Goal: Task Accomplishment & Management: Complete application form

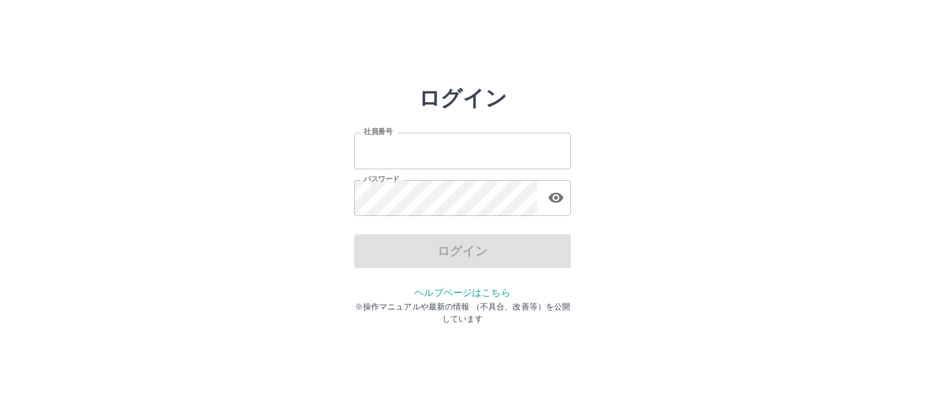
type input "*******"
click at [493, 139] on input "*******" at bounding box center [462, 151] width 217 height 36
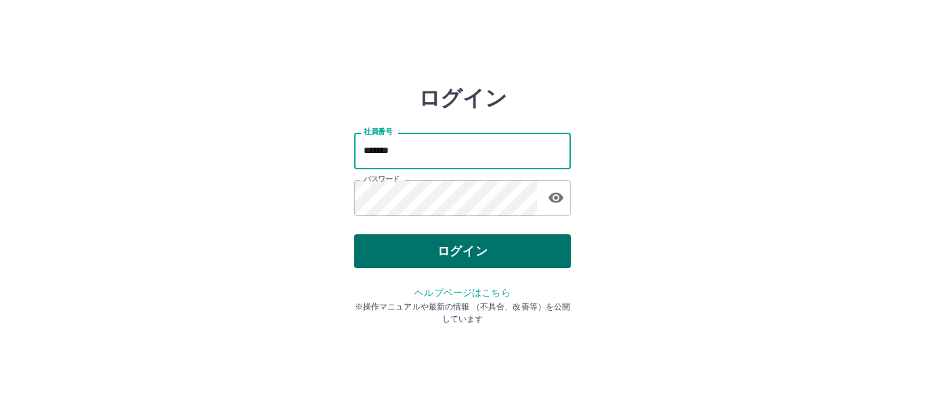
click at [392, 243] on button "ログイン" at bounding box center [462, 251] width 217 height 34
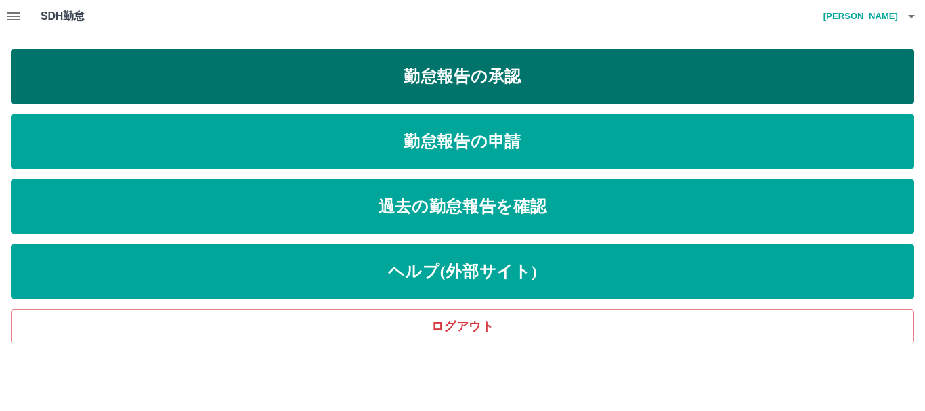
click at [305, 80] on link "勤怠報告の承認" at bounding box center [462, 76] width 903 height 54
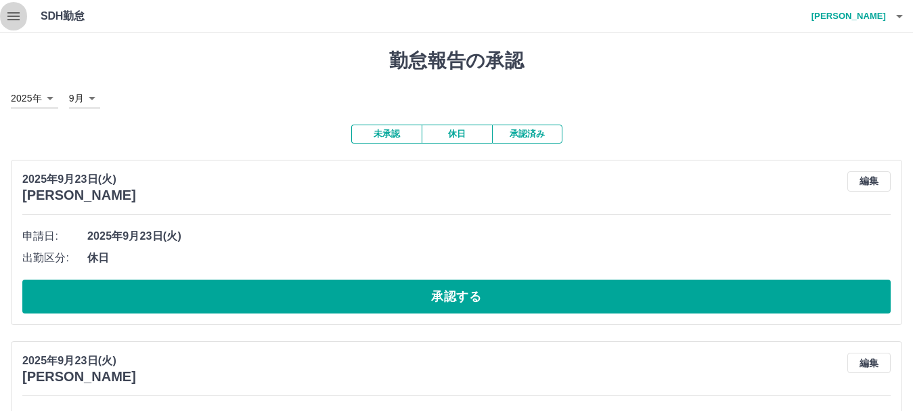
click at [16, 16] on icon "button" at bounding box center [13, 16] width 12 height 8
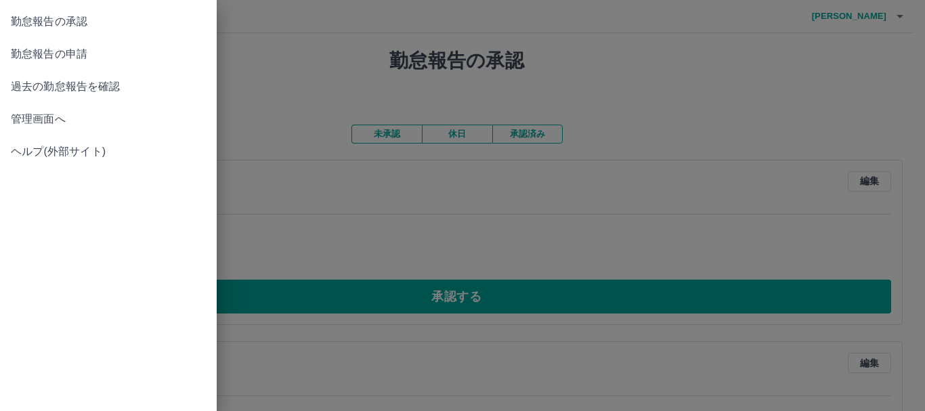
click at [34, 57] on span "勤怠報告の申請" at bounding box center [108, 54] width 195 height 16
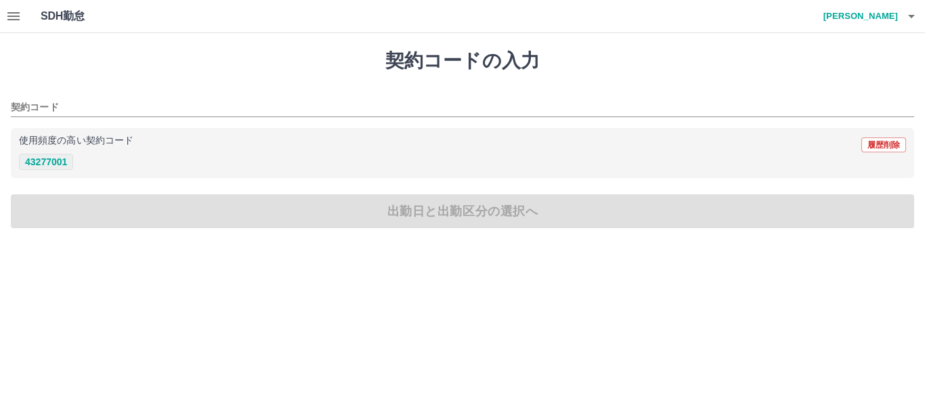
click at [53, 166] on button "43277001" at bounding box center [46, 162] width 54 height 16
type input "********"
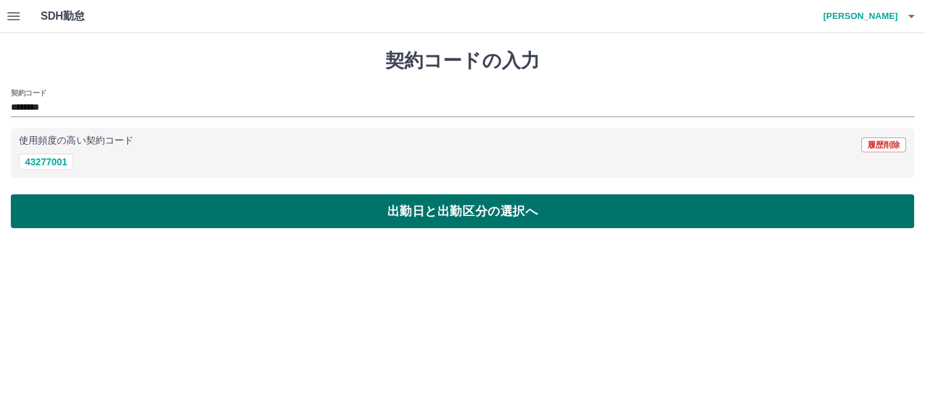
click at [83, 204] on button "出勤日と出勤区分の選択へ" at bounding box center [462, 211] width 903 height 34
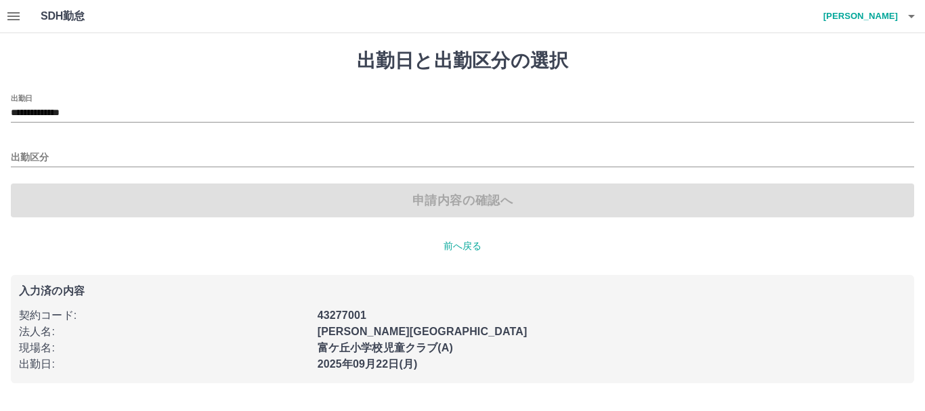
click at [70, 148] on div "出勤区分" at bounding box center [462, 153] width 903 height 28
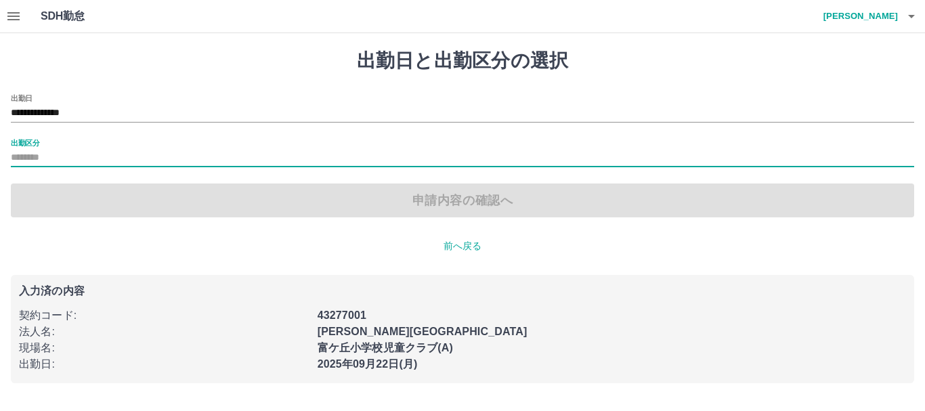
click at [39, 154] on input "出勤区分" at bounding box center [462, 158] width 903 height 17
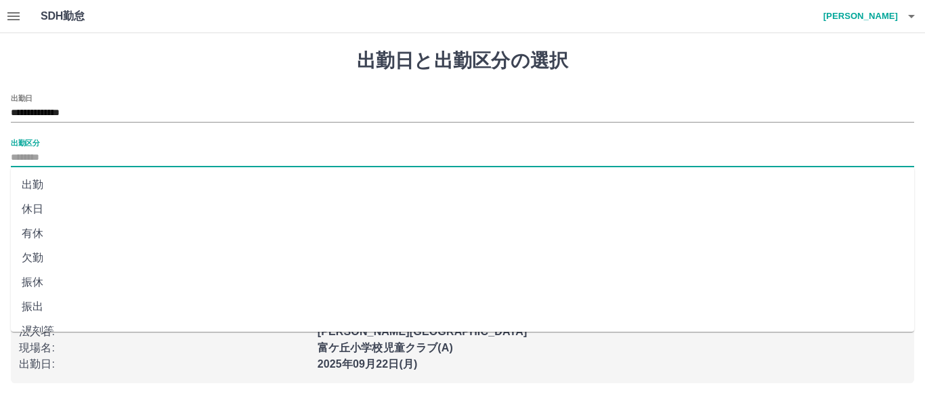
click at [45, 183] on li "出勤" at bounding box center [462, 185] width 903 height 24
type input "**"
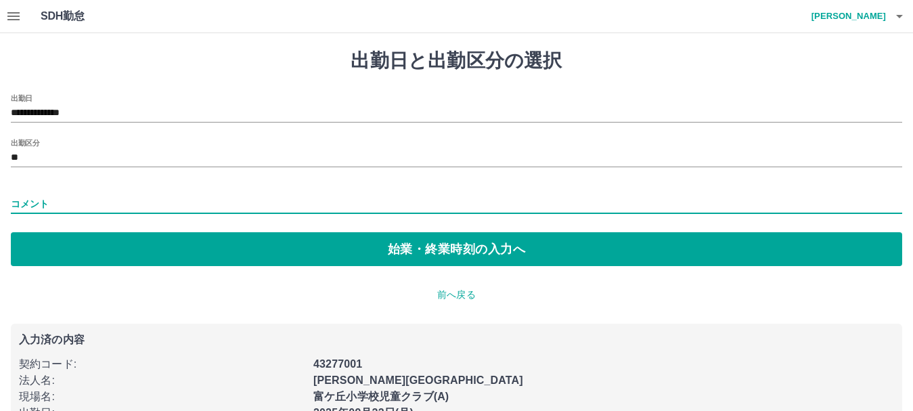
click at [50, 206] on input "コメント" at bounding box center [457, 204] width 892 height 20
type input "*"
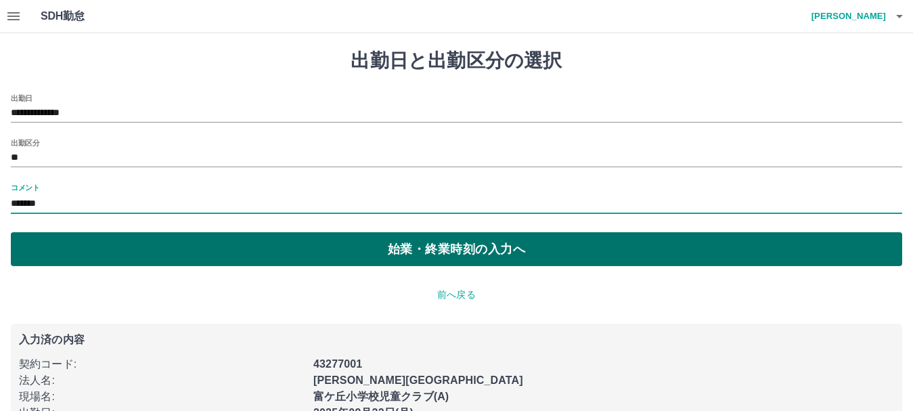
type input "*******"
click at [115, 249] on button "始業・終業時刻の入力へ" at bounding box center [457, 249] width 892 height 34
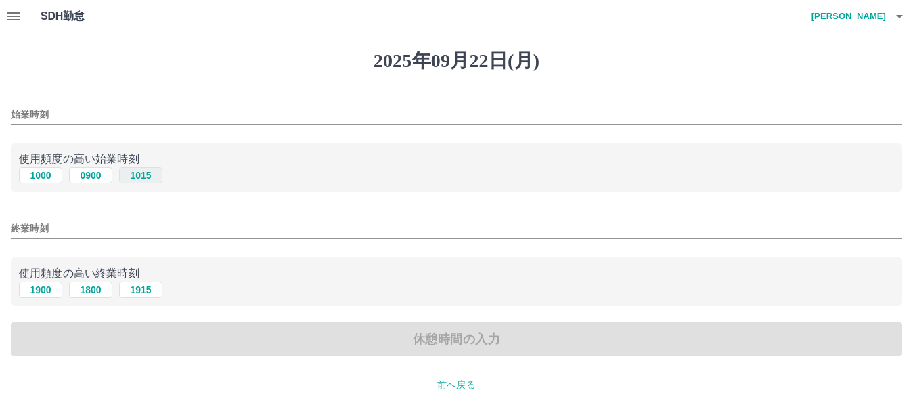
click at [135, 179] on button "1015" at bounding box center [140, 175] width 43 height 16
type input "****"
click at [57, 233] on input "終業時刻" at bounding box center [457, 229] width 892 height 20
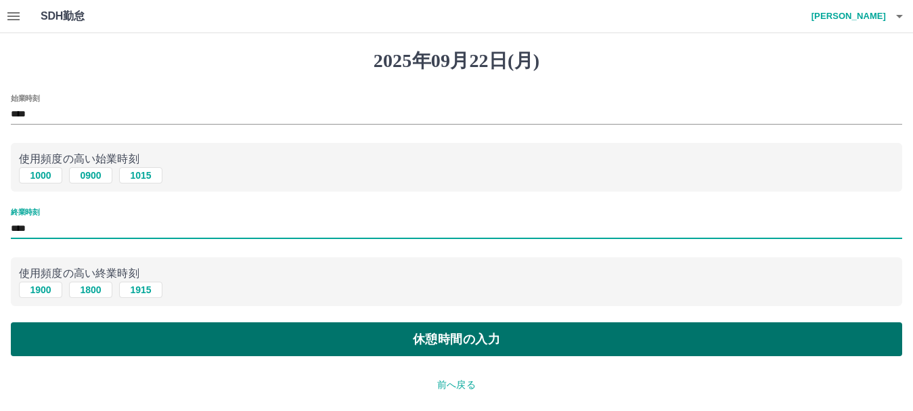
type input "****"
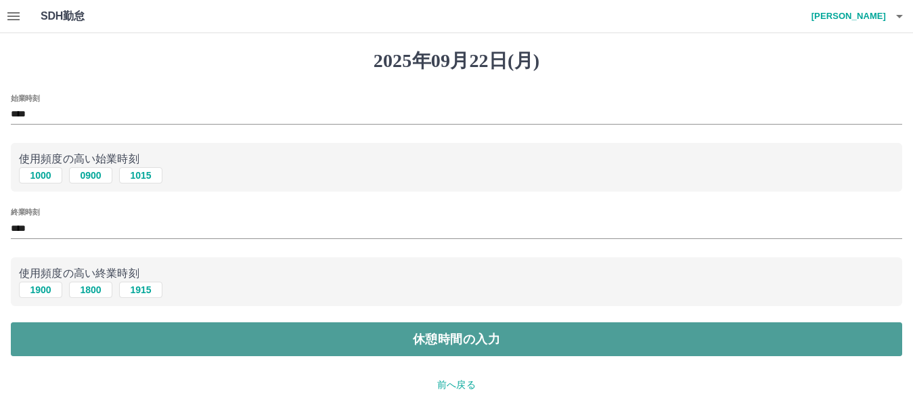
click at [296, 337] on button "休憩時間の入力" at bounding box center [457, 339] width 892 height 34
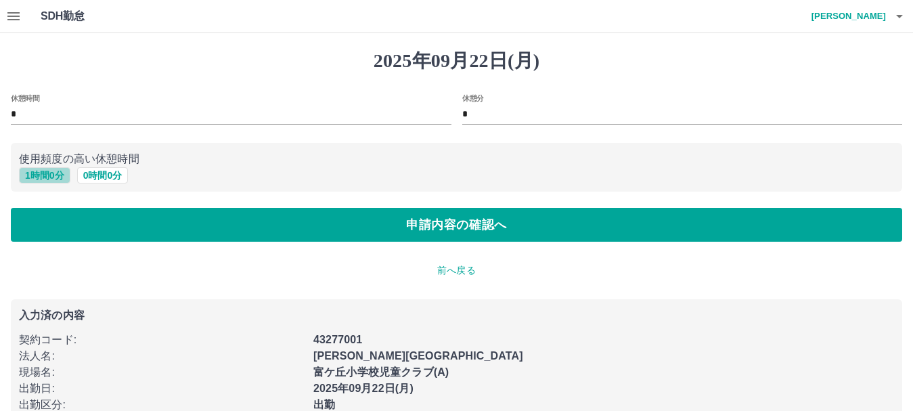
click at [36, 179] on button "1 時間 0 分" at bounding box center [44, 175] width 51 height 16
type input "*"
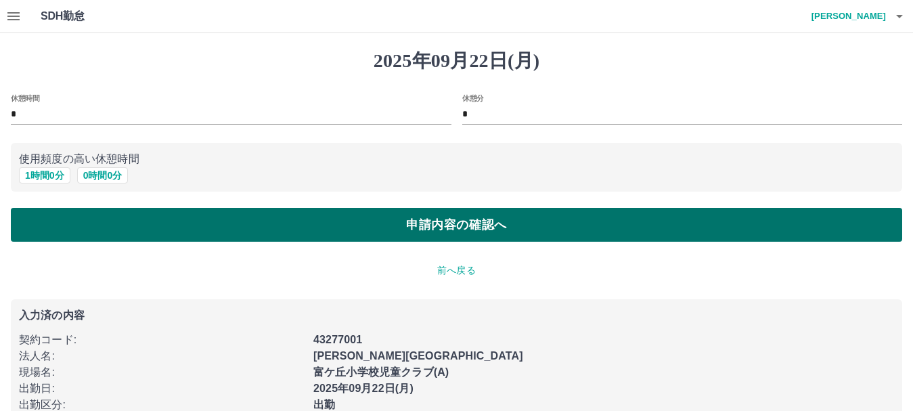
click at [141, 229] on button "申請内容の確認へ" at bounding box center [457, 225] width 892 height 34
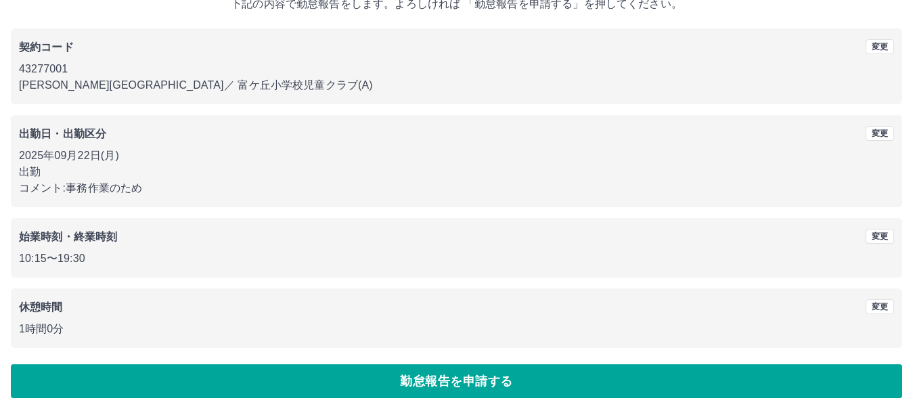
scroll to position [96, 0]
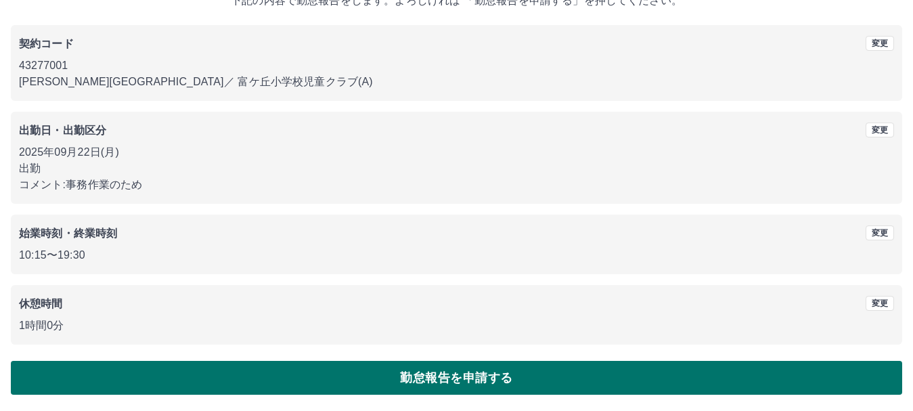
click at [299, 368] on button "勤怠報告を申請する" at bounding box center [457, 378] width 892 height 34
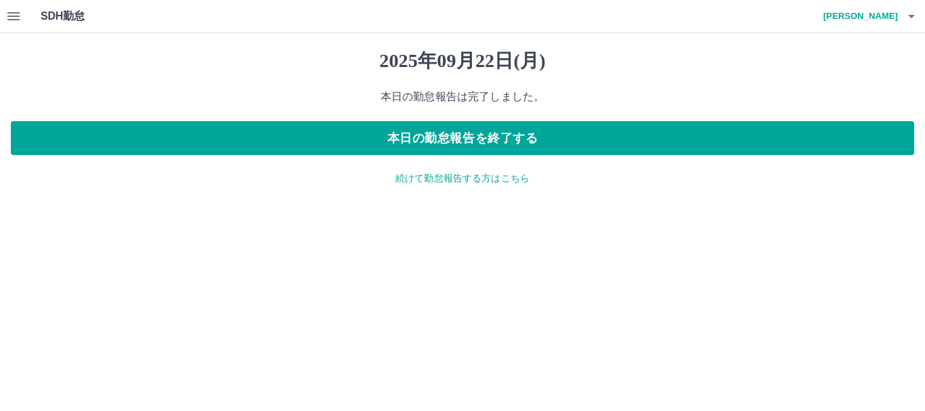
click at [17, 16] on icon "button" at bounding box center [13, 16] width 12 height 8
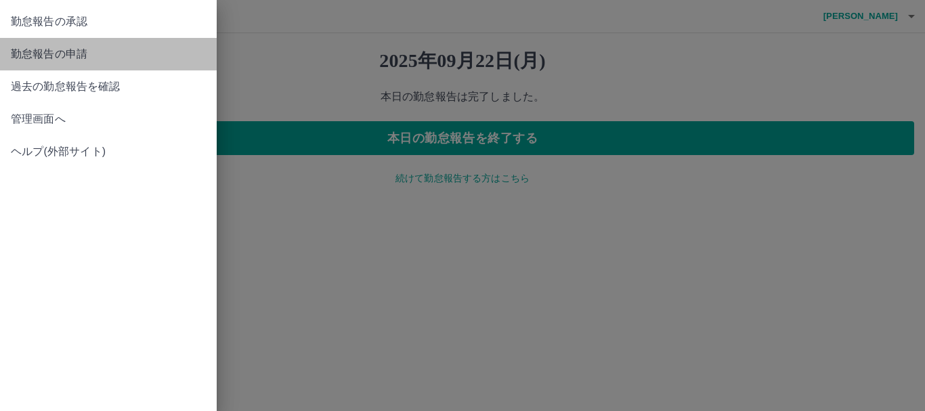
click at [30, 45] on link "勤怠報告の申請" at bounding box center [108, 54] width 217 height 32
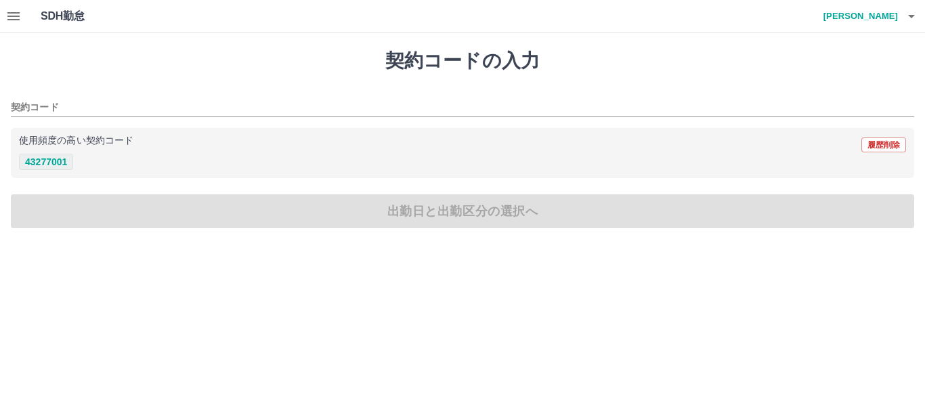
click at [50, 161] on button "43277001" at bounding box center [46, 162] width 54 height 16
type input "********"
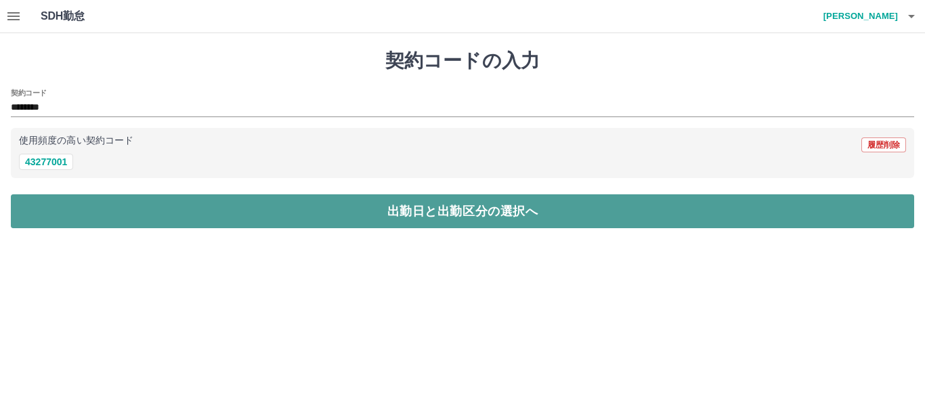
click at [80, 213] on button "出勤日と出勤区分の選択へ" at bounding box center [462, 211] width 903 height 34
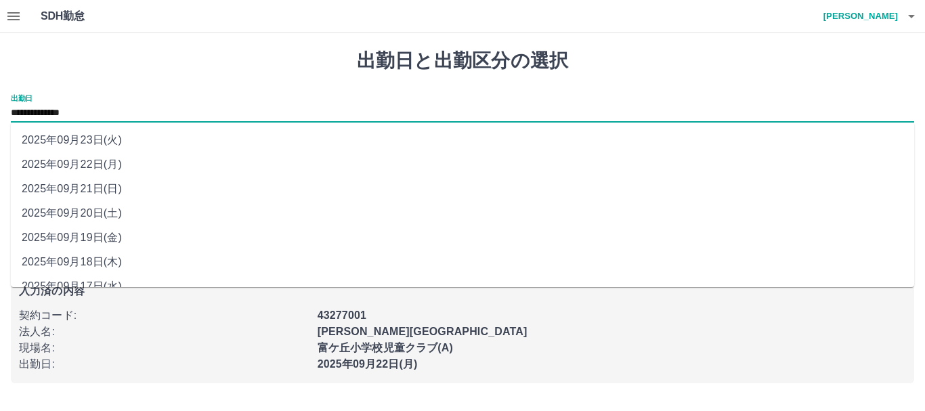
click at [110, 107] on input "**********" at bounding box center [462, 113] width 903 height 17
click at [112, 142] on li "2025年09月23日(火)" at bounding box center [462, 140] width 903 height 24
type input "**********"
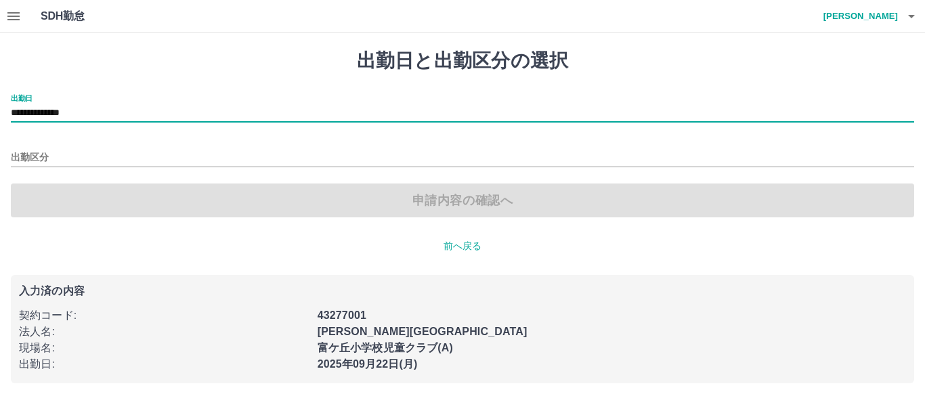
click at [81, 148] on div "出勤区分" at bounding box center [462, 153] width 903 height 28
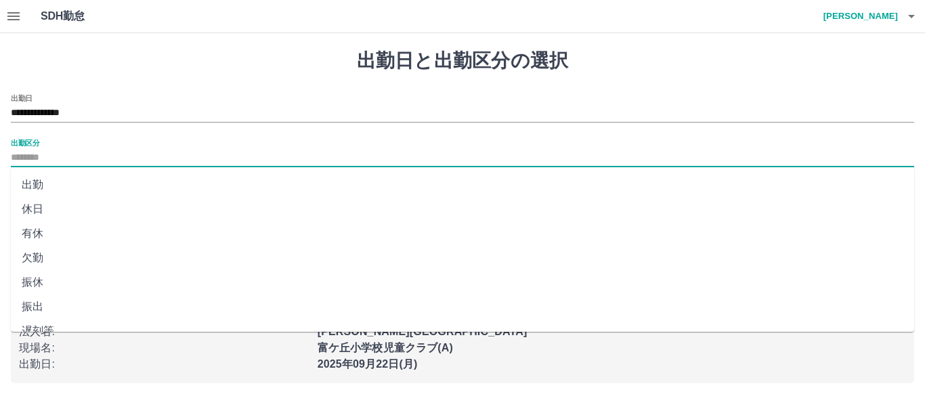
click at [32, 152] on input "出勤区分" at bounding box center [462, 158] width 903 height 17
click at [41, 214] on li "休日" at bounding box center [462, 209] width 903 height 24
type input "**"
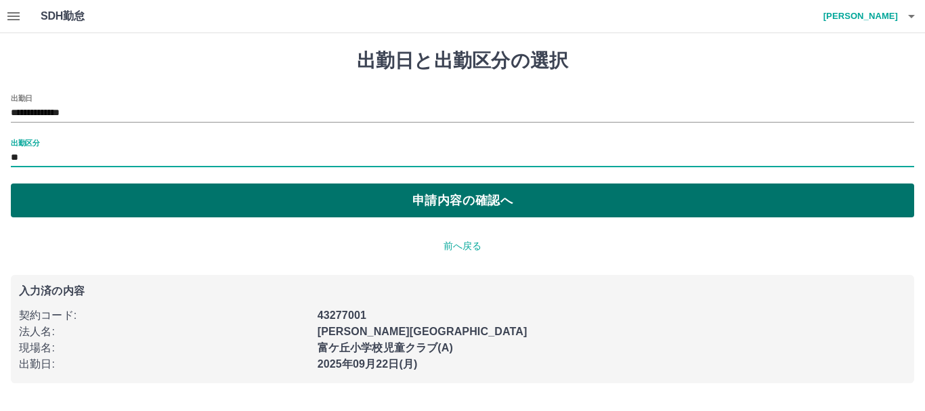
click at [114, 196] on button "申請内容の確認へ" at bounding box center [462, 200] width 903 height 34
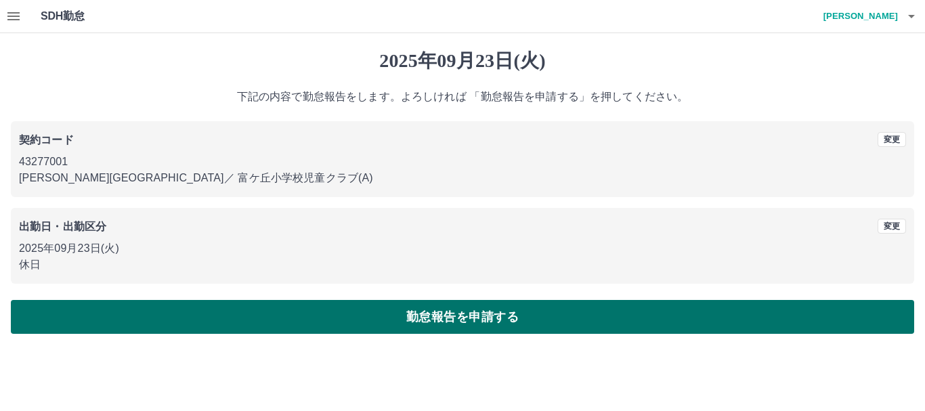
click at [181, 320] on button "勤怠報告を申請する" at bounding box center [462, 317] width 903 height 34
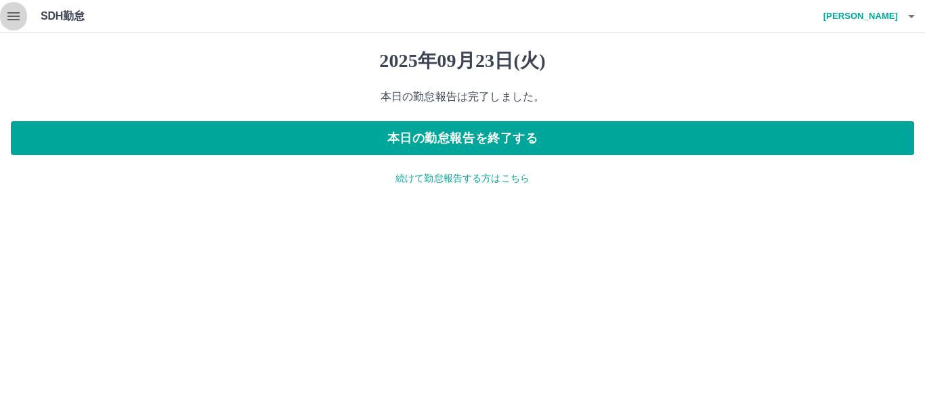
click at [4, 13] on button "button" at bounding box center [13, 16] width 27 height 32
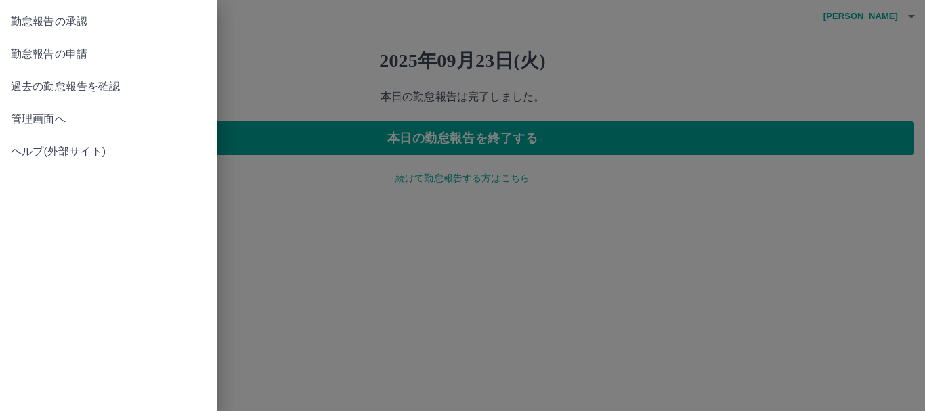
click at [46, 20] on span "勤怠報告の承認" at bounding box center [108, 22] width 195 height 16
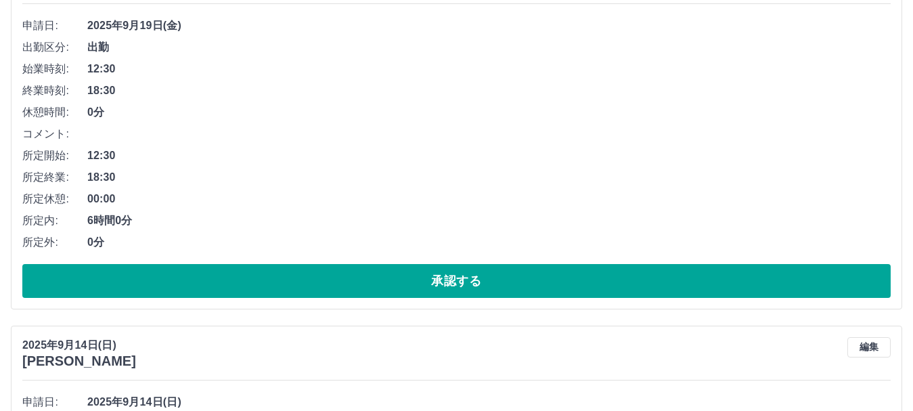
scroll to position [4655, 0]
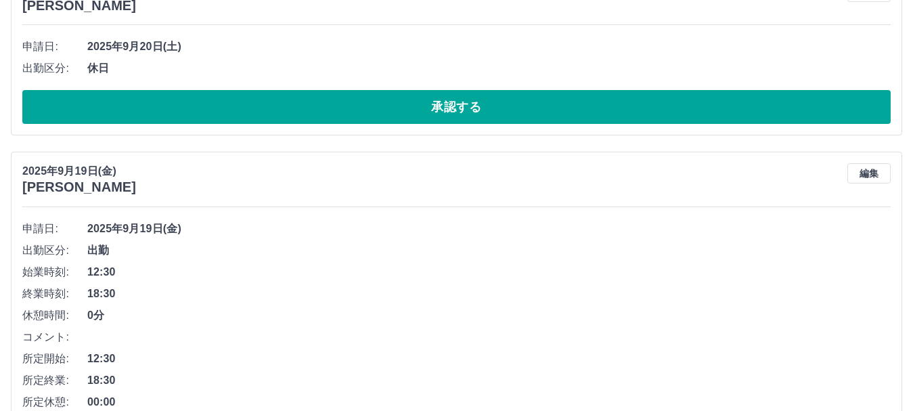
click at [873, 174] on button "編集" at bounding box center [869, 173] width 43 height 20
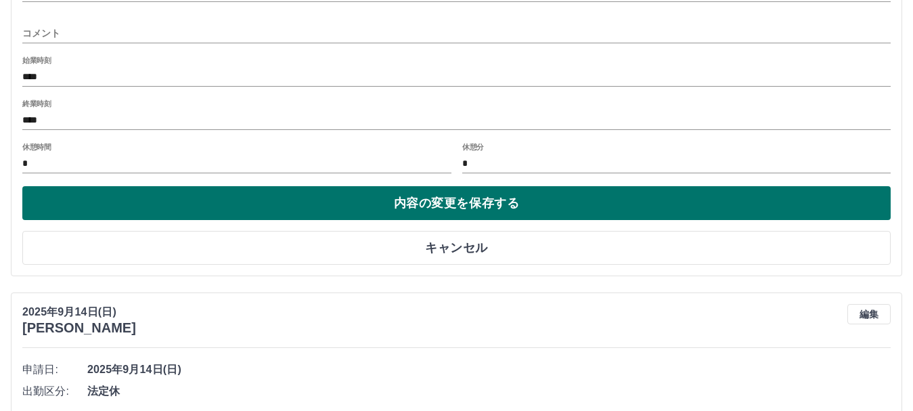
scroll to position [5129, 0]
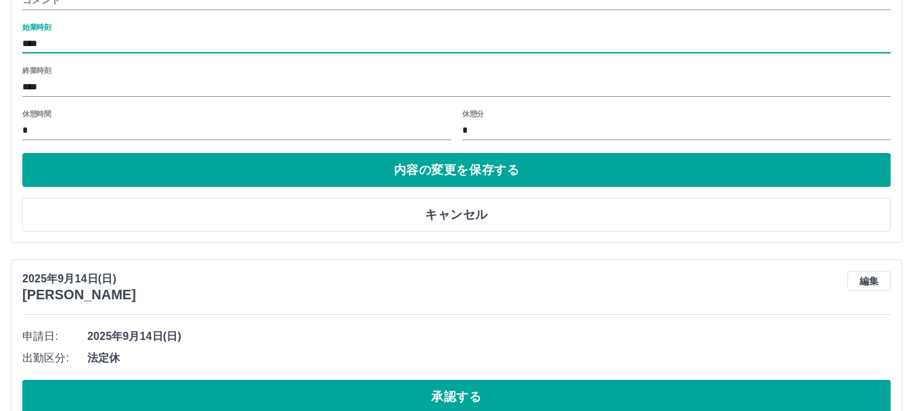
click at [46, 43] on input "****" at bounding box center [456, 44] width 869 height 20
click at [32, 45] on input "****" at bounding box center [456, 44] width 869 height 20
type input "****"
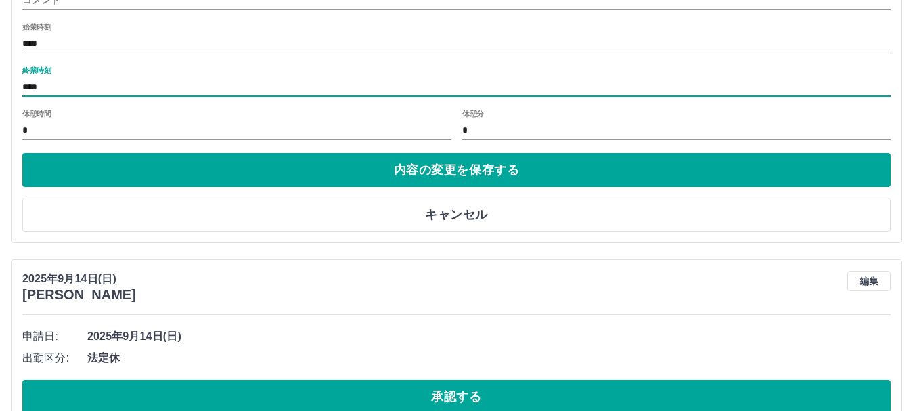
click at [154, 87] on input "****" at bounding box center [456, 87] width 869 height 20
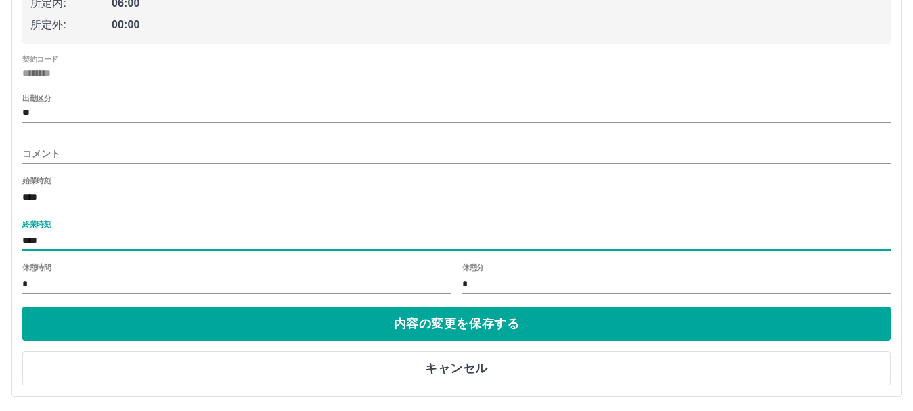
scroll to position [4994, 0]
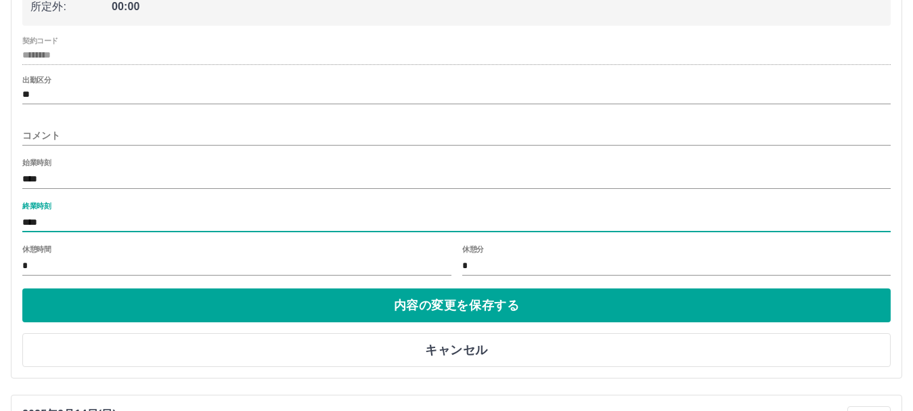
click at [47, 266] on input "*" at bounding box center [236, 266] width 429 height 20
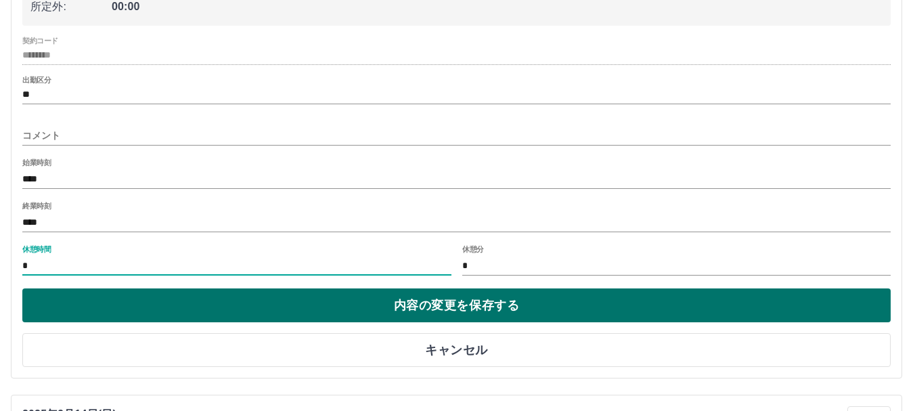
type input "*"
click at [213, 303] on button "内容の変更を保存する" at bounding box center [456, 305] width 869 height 34
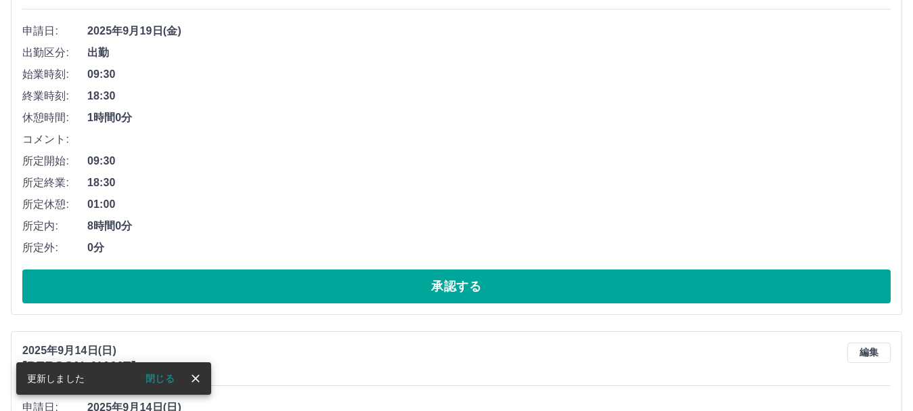
scroll to position [4858, 0]
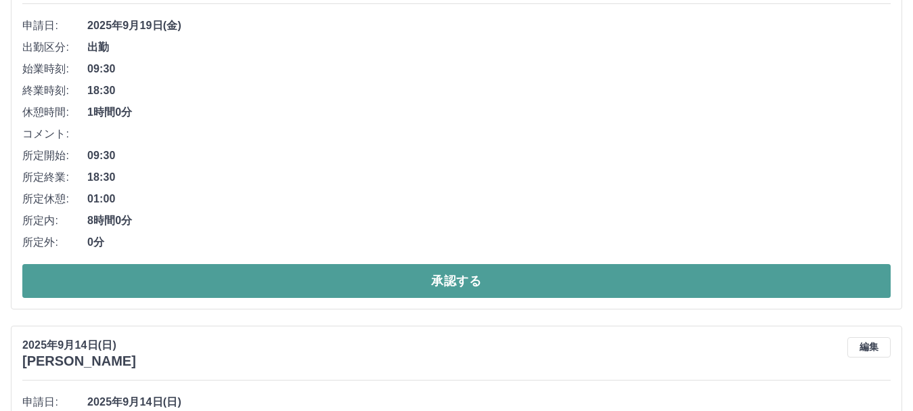
click at [437, 288] on button "承認する" at bounding box center [456, 281] width 869 height 34
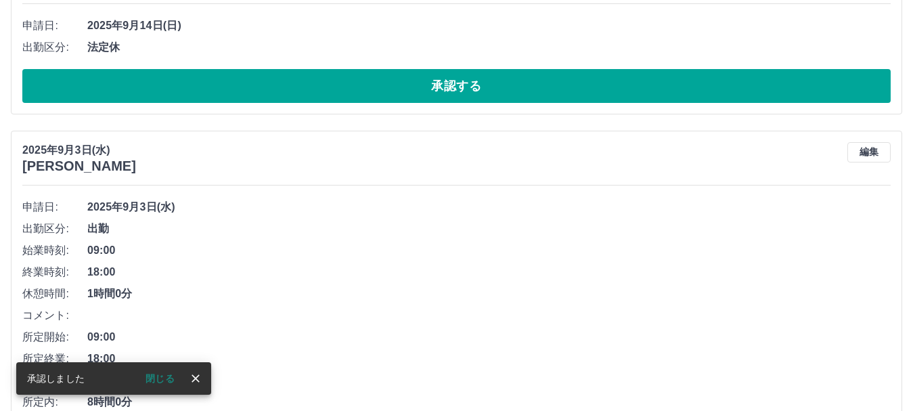
scroll to position [4481, 0]
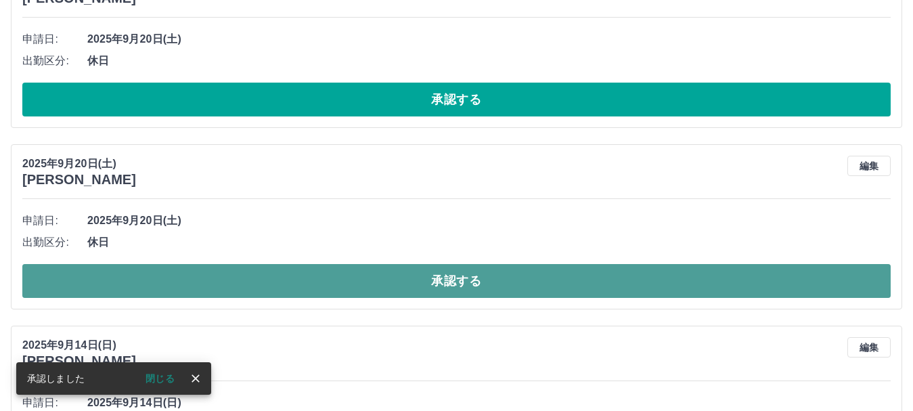
click at [394, 271] on button "承認する" at bounding box center [456, 281] width 869 height 34
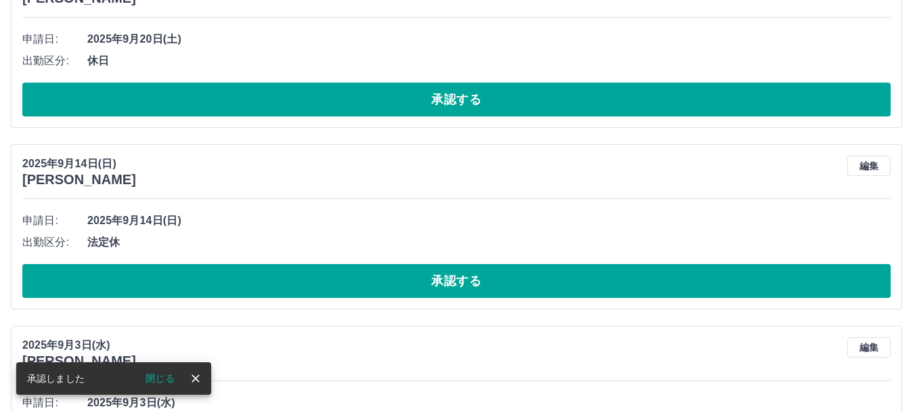
scroll to position [4278, 0]
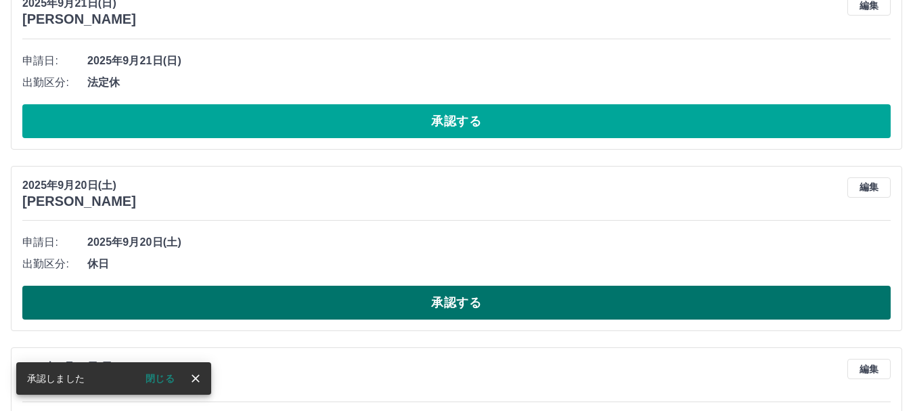
click at [455, 309] on button "承認する" at bounding box center [456, 303] width 869 height 34
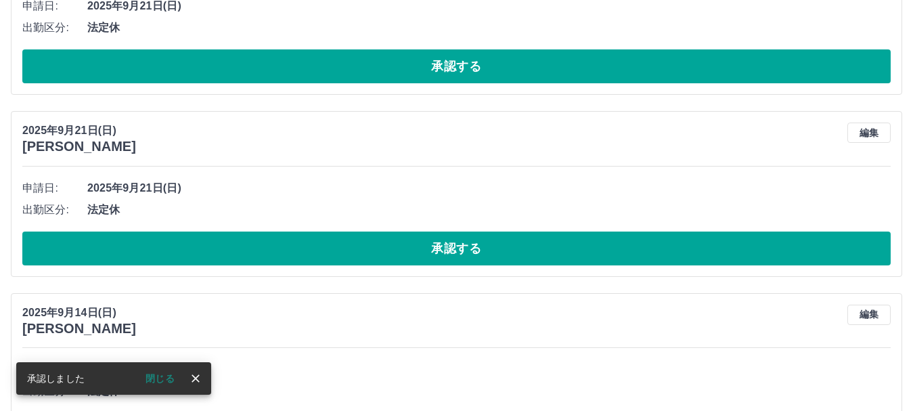
scroll to position [4143, 0]
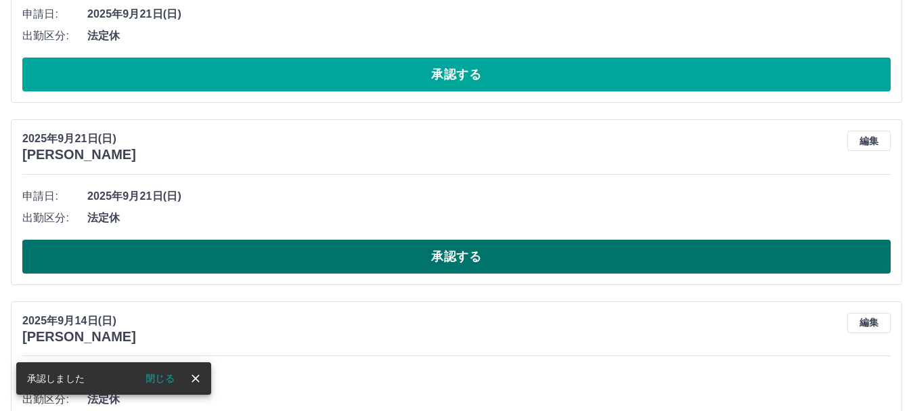
click at [345, 259] on button "承認する" at bounding box center [456, 257] width 869 height 34
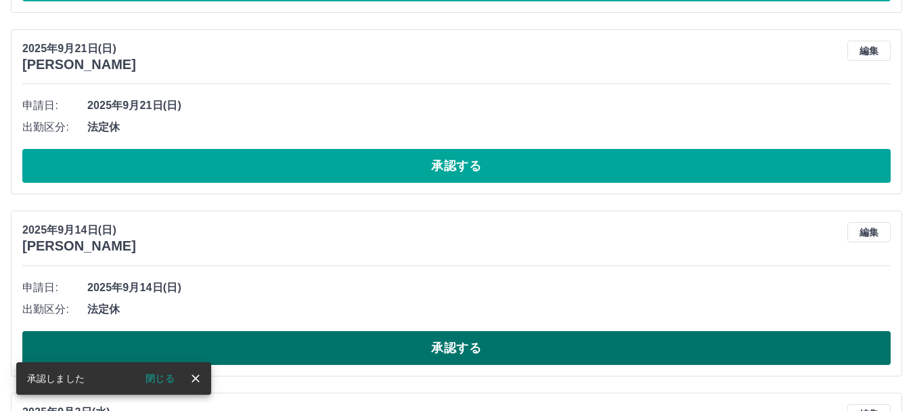
scroll to position [3940, 0]
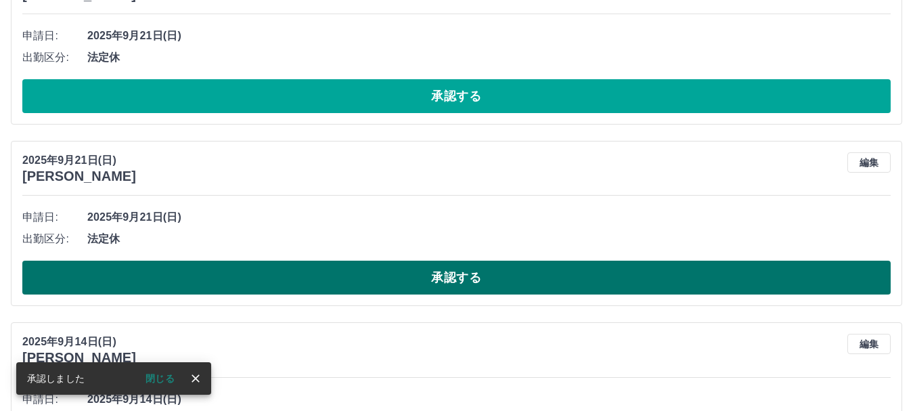
click at [328, 269] on button "承認する" at bounding box center [456, 278] width 869 height 34
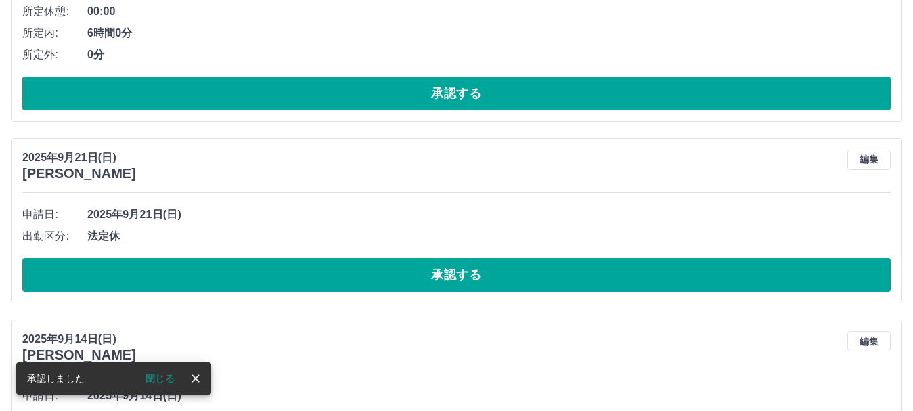
scroll to position [3737, 0]
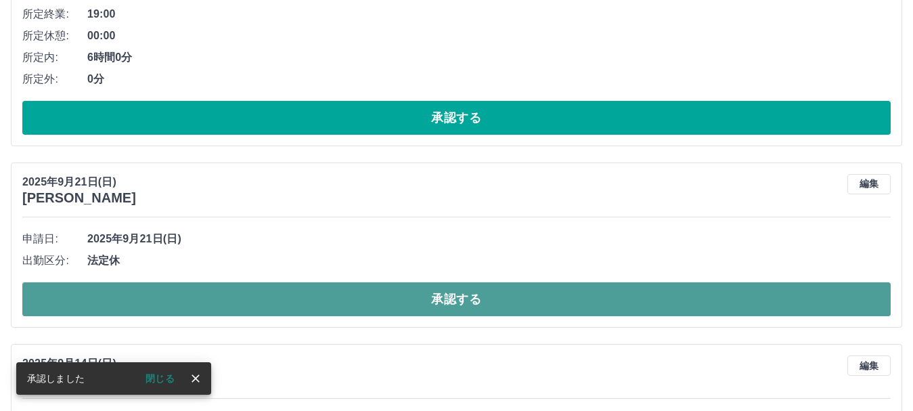
click at [349, 308] on button "承認する" at bounding box center [456, 299] width 869 height 34
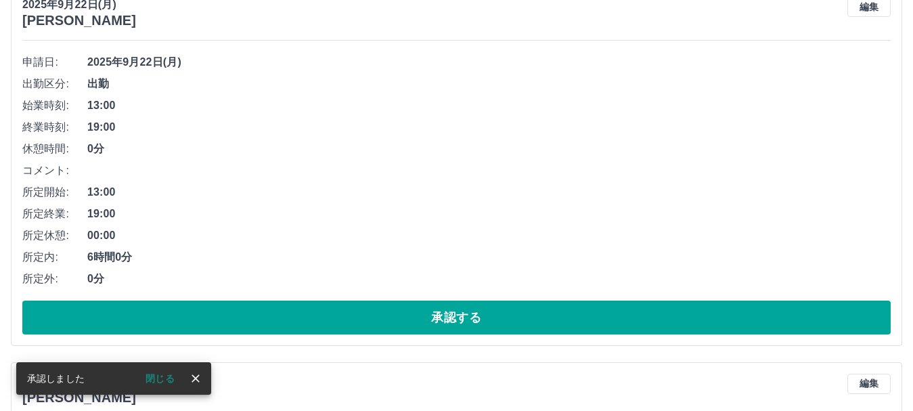
scroll to position [3534, 0]
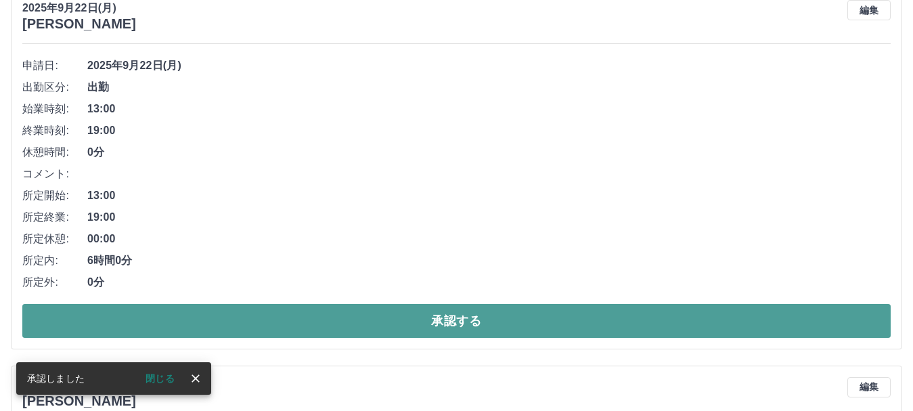
click at [343, 323] on button "承認する" at bounding box center [456, 321] width 869 height 34
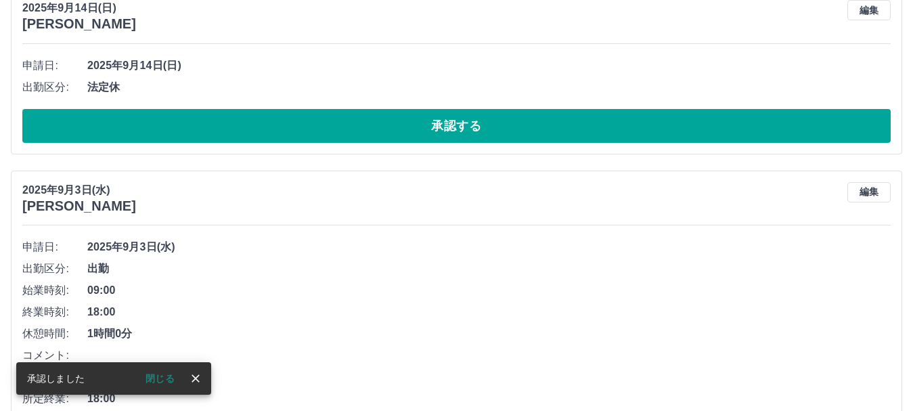
scroll to position [3157, 0]
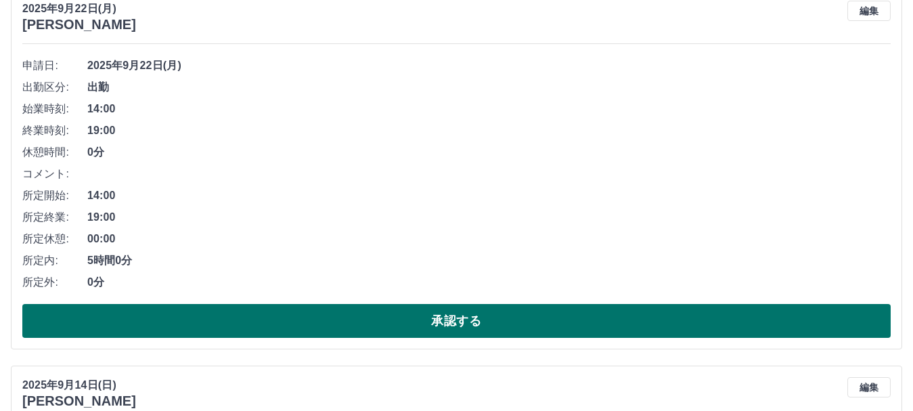
click at [344, 326] on button "承認する" at bounding box center [456, 321] width 869 height 34
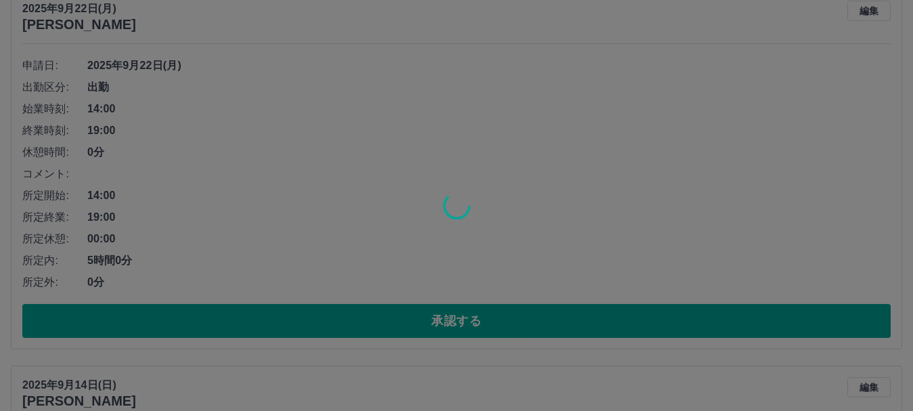
scroll to position [2962, 0]
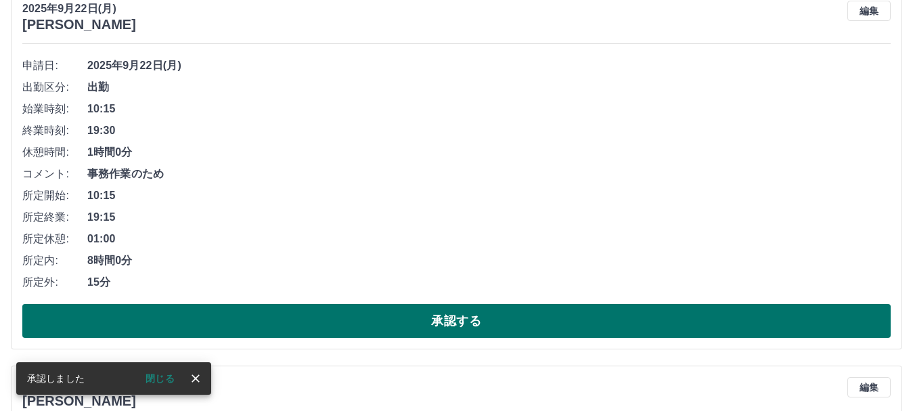
click at [387, 323] on button "承認する" at bounding box center [456, 321] width 869 height 34
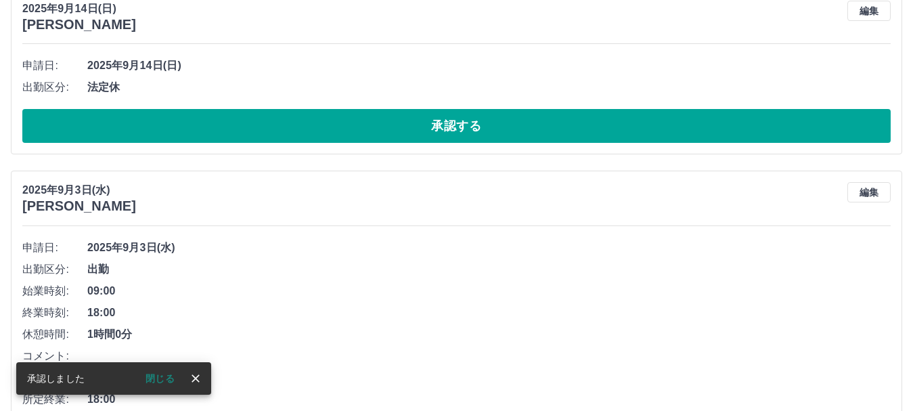
scroll to position [2585, 0]
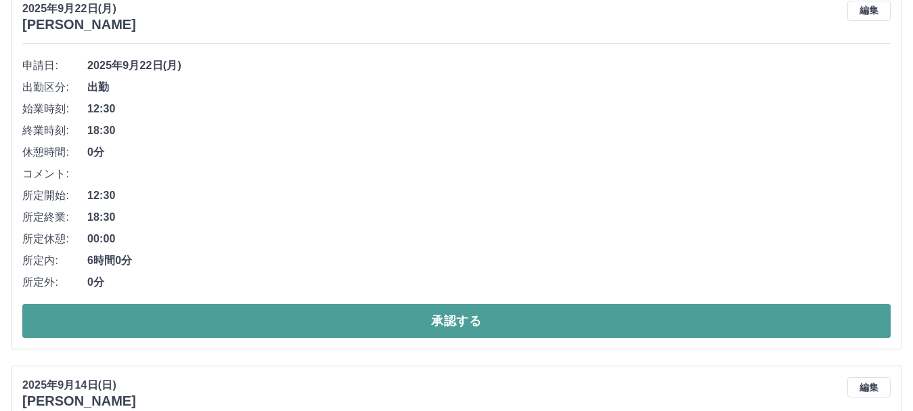
click at [355, 325] on button "承認する" at bounding box center [456, 321] width 869 height 34
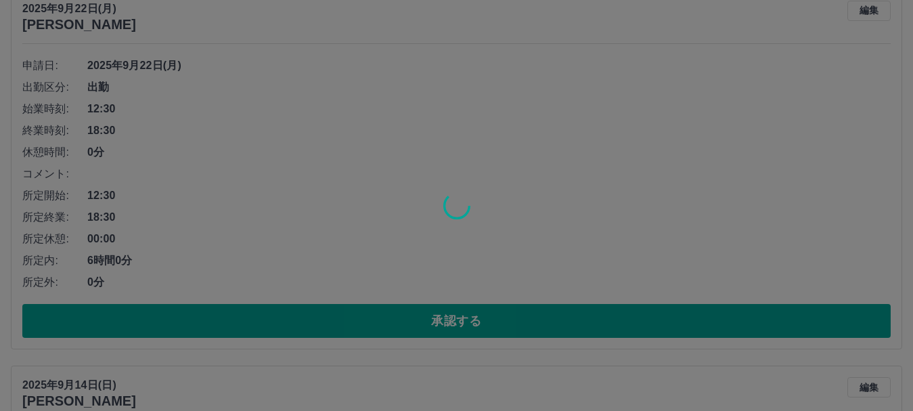
scroll to position [2209, 0]
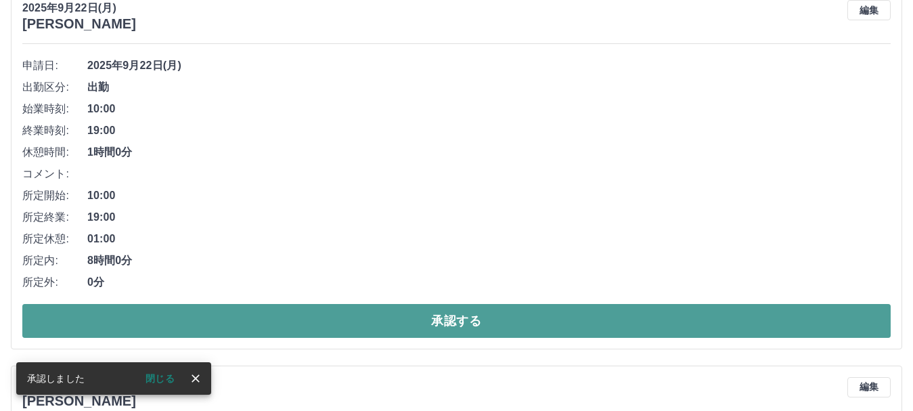
click at [368, 313] on button "承認する" at bounding box center [456, 321] width 869 height 34
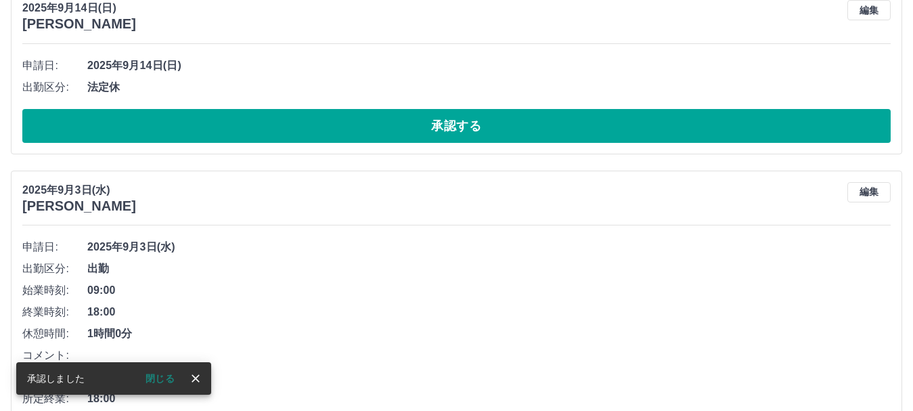
scroll to position [1832, 0]
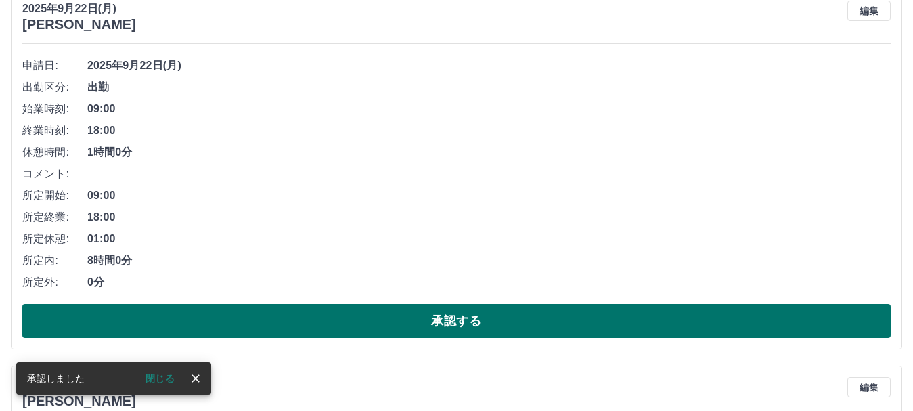
click at [386, 318] on button "承認する" at bounding box center [456, 321] width 869 height 34
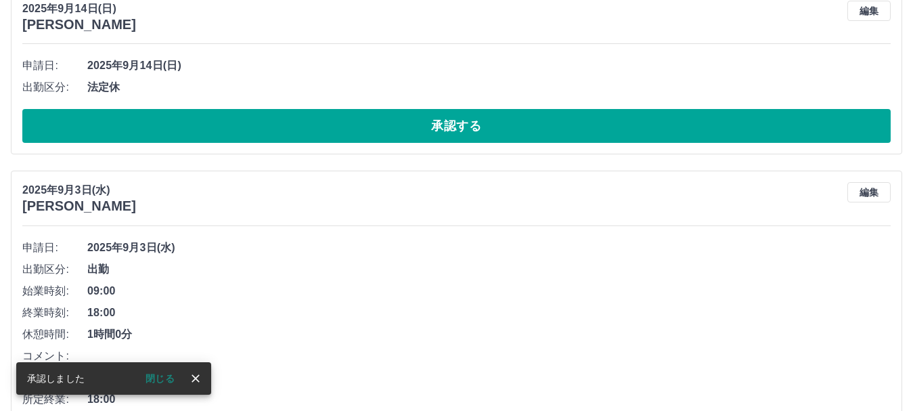
scroll to position [1455, 0]
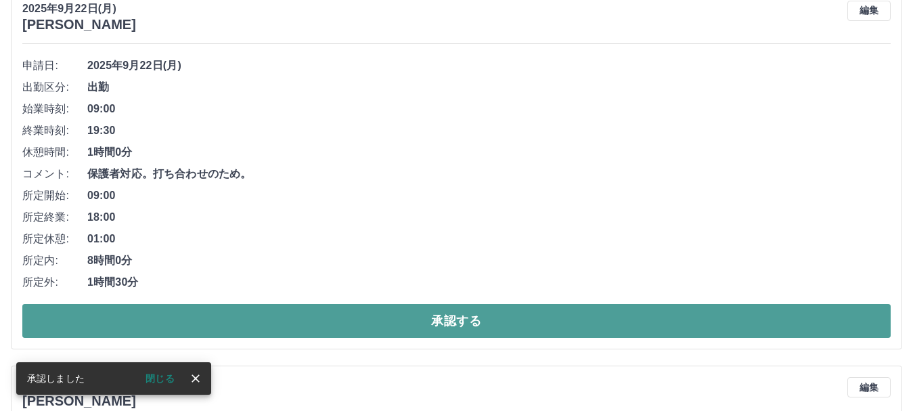
click at [369, 317] on button "承認する" at bounding box center [456, 321] width 869 height 34
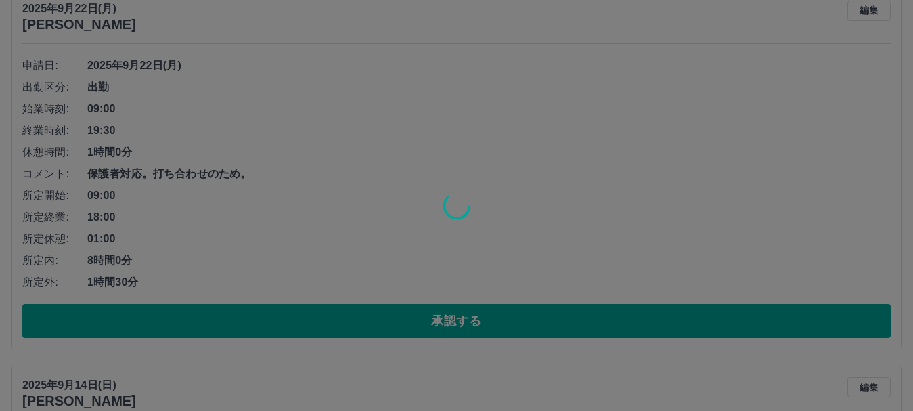
scroll to position [1079, 0]
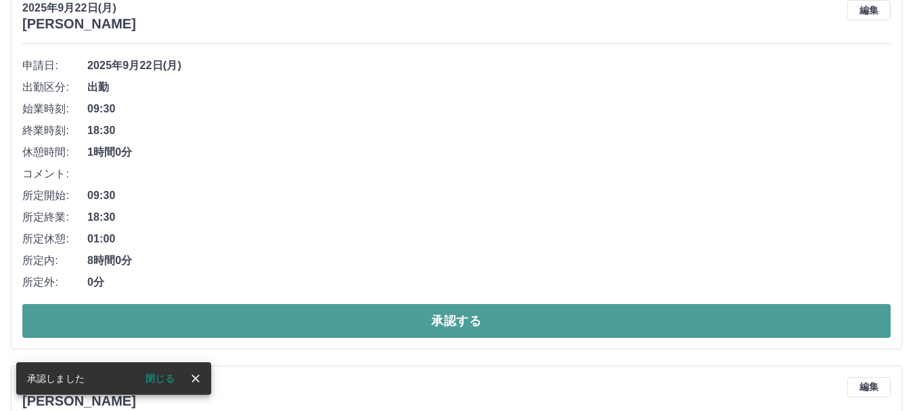
click at [348, 324] on button "承認する" at bounding box center [456, 321] width 869 height 34
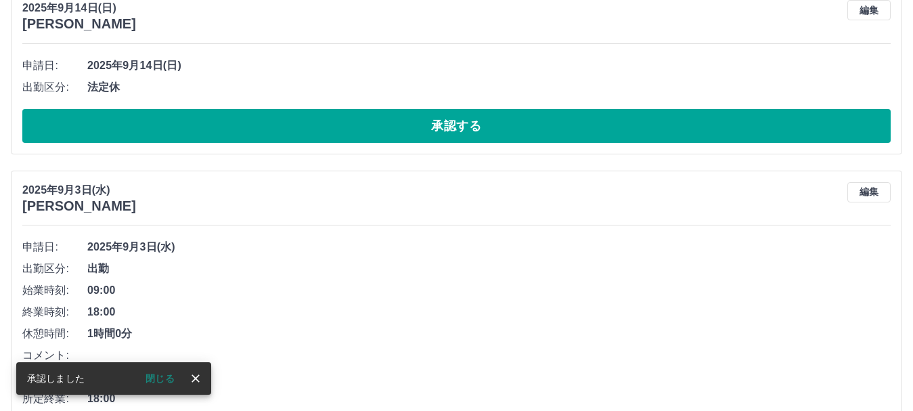
scroll to position [702, 0]
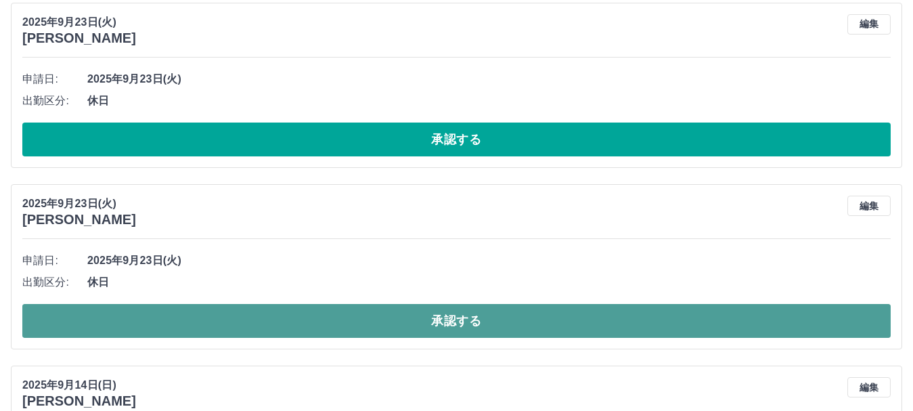
click at [330, 320] on button "承認する" at bounding box center [456, 321] width 869 height 34
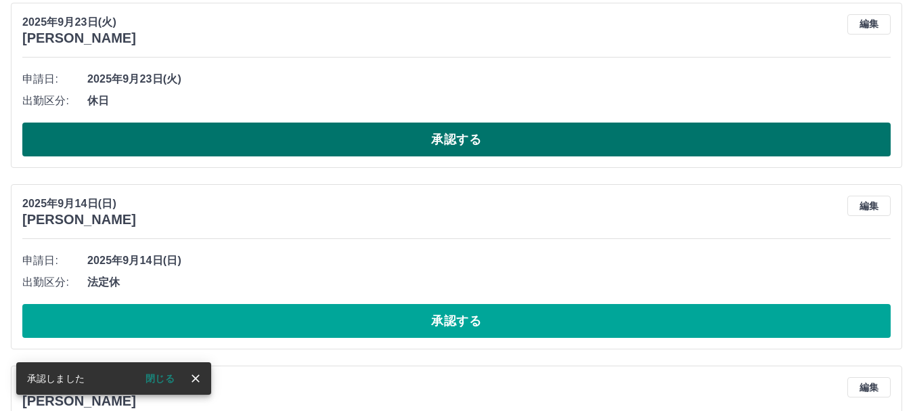
click at [377, 141] on button "承認する" at bounding box center [456, 140] width 869 height 34
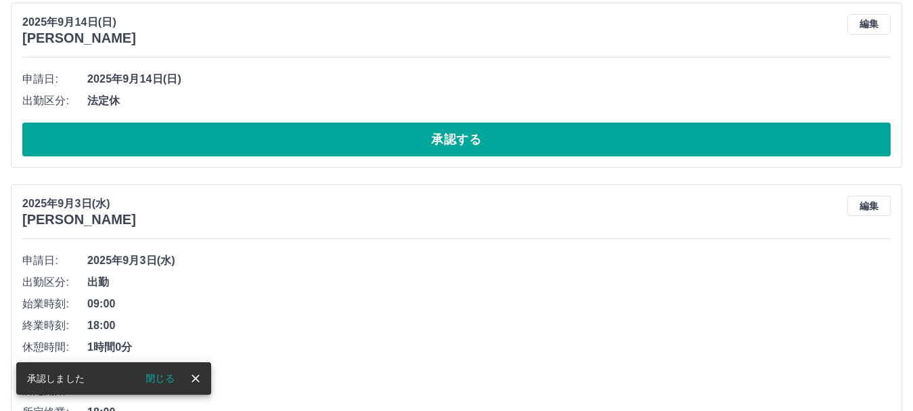
scroll to position [521, 0]
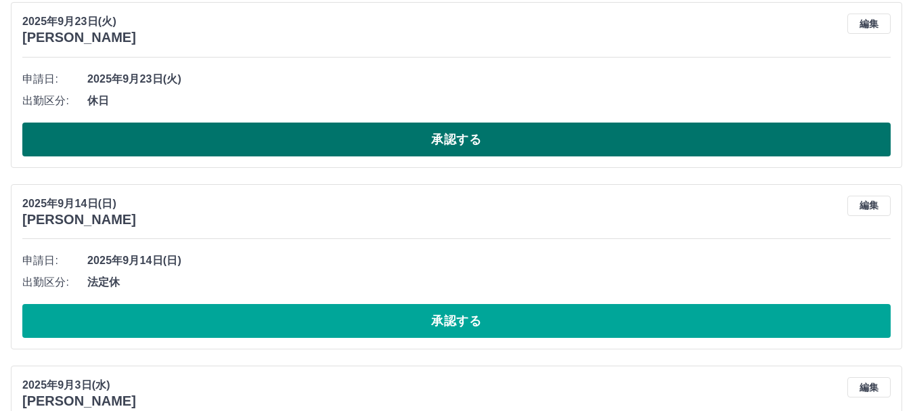
click at [359, 137] on button "承認する" at bounding box center [456, 140] width 869 height 34
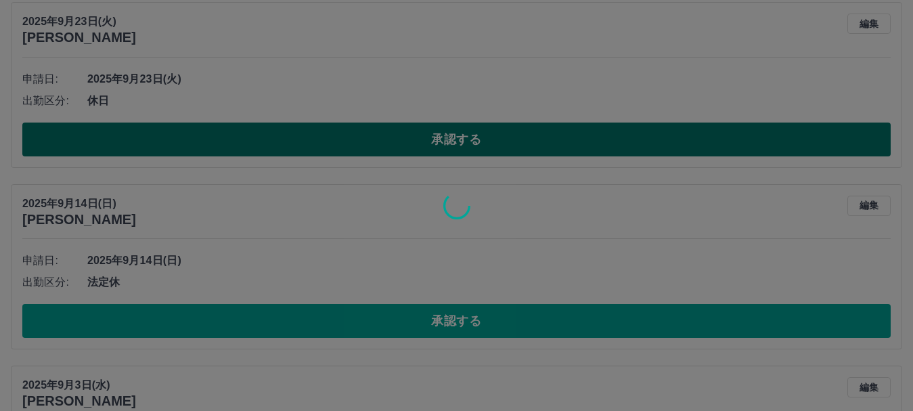
scroll to position [338, 0]
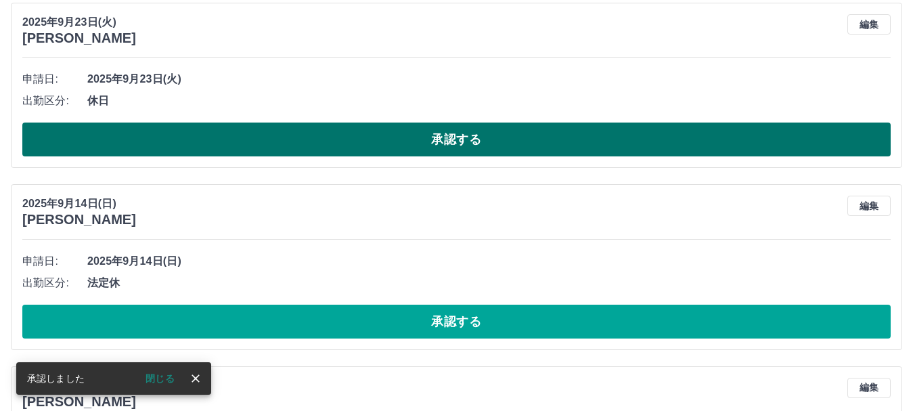
click at [365, 146] on button "承認する" at bounding box center [456, 140] width 869 height 34
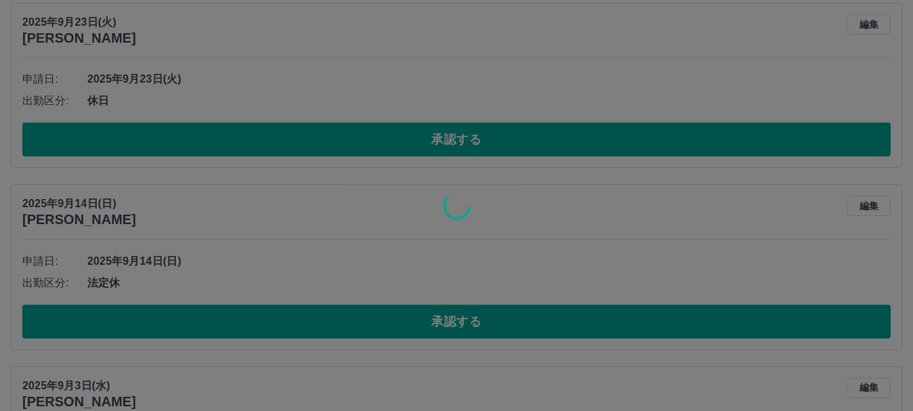
scroll to position [157, 0]
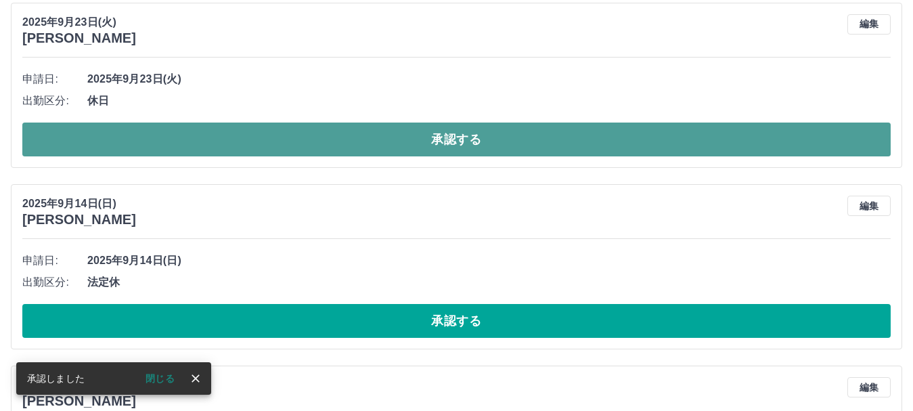
click at [319, 139] on button "承認する" at bounding box center [456, 140] width 869 height 34
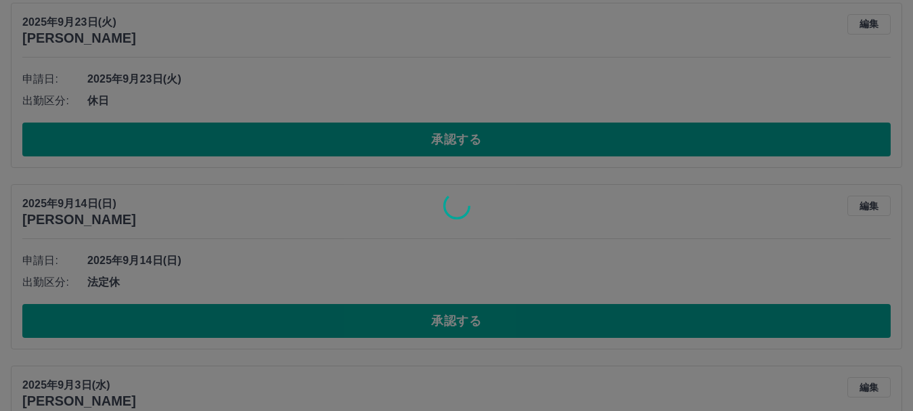
scroll to position [0, 0]
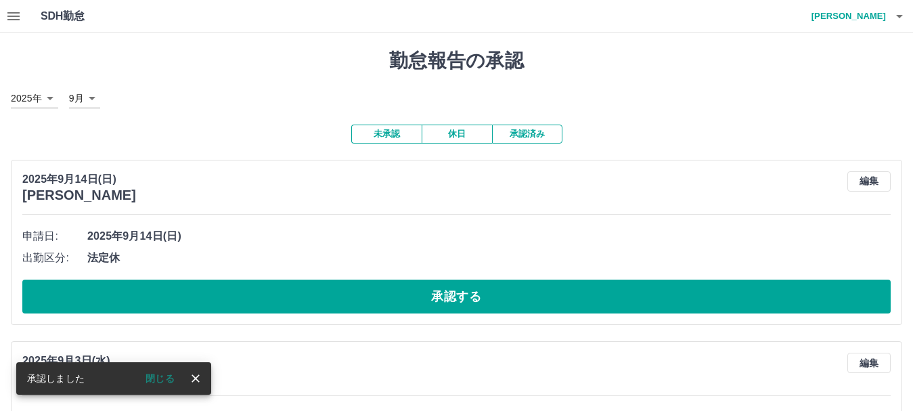
click at [524, 139] on button "承認済み" at bounding box center [527, 134] width 70 height 19
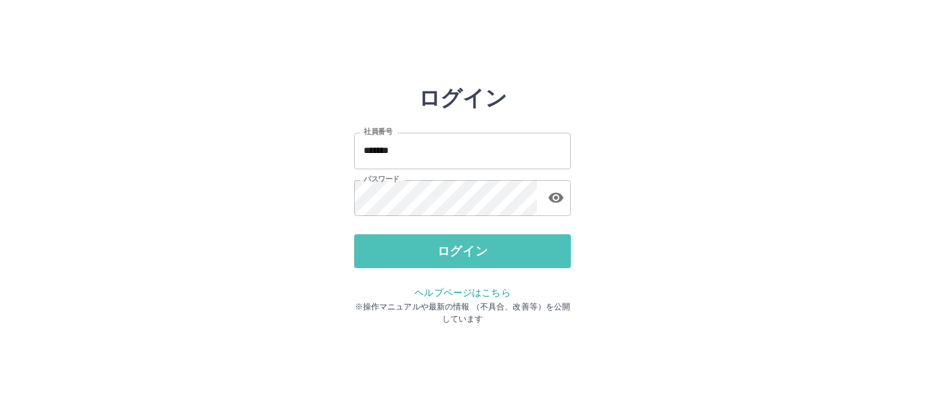
click at [380, 248] on button "ログイン" at bounding box center [462, 251] width 217 height 34
